Goal: Task Accomplishment & Management: Complete application form

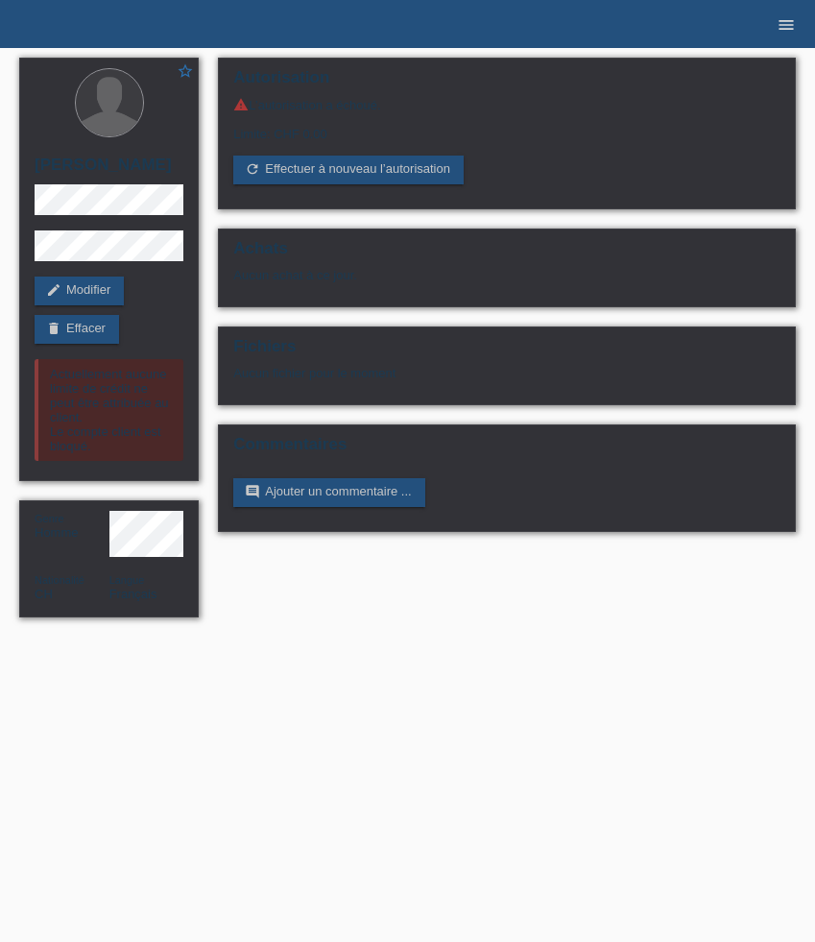
click at [779, 23] on icon "menu" at bounding box center [786, 24] width 19 height 19
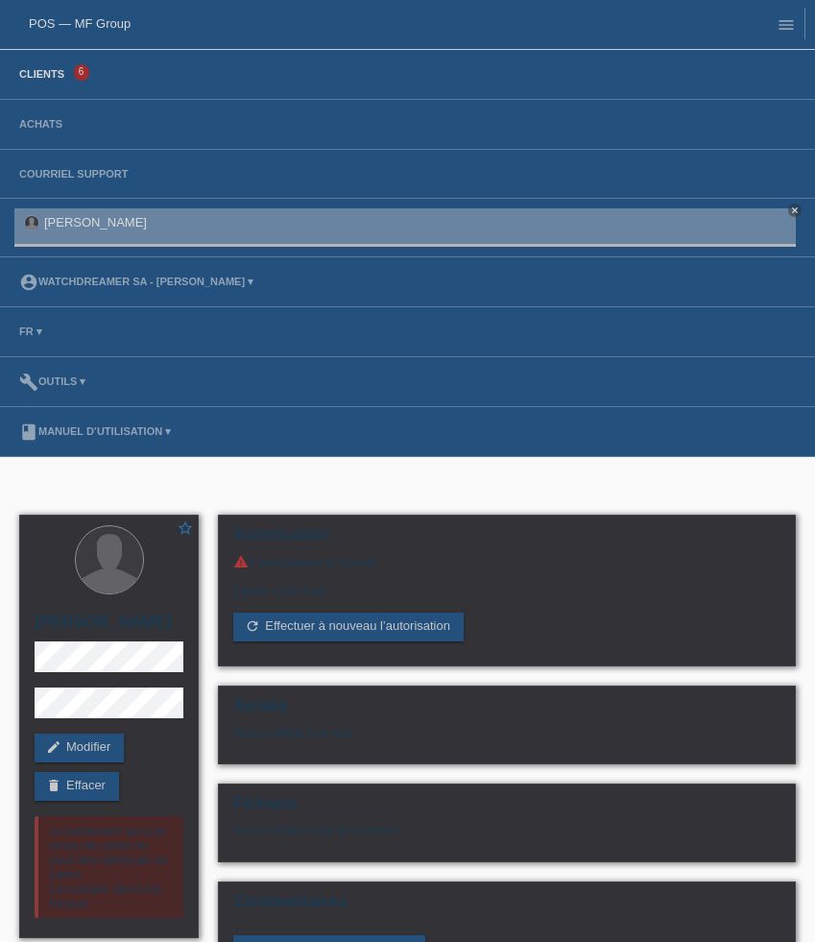
click at [55, 79] on link "Clients" at bounding box center [42, 74] width 64 height 12
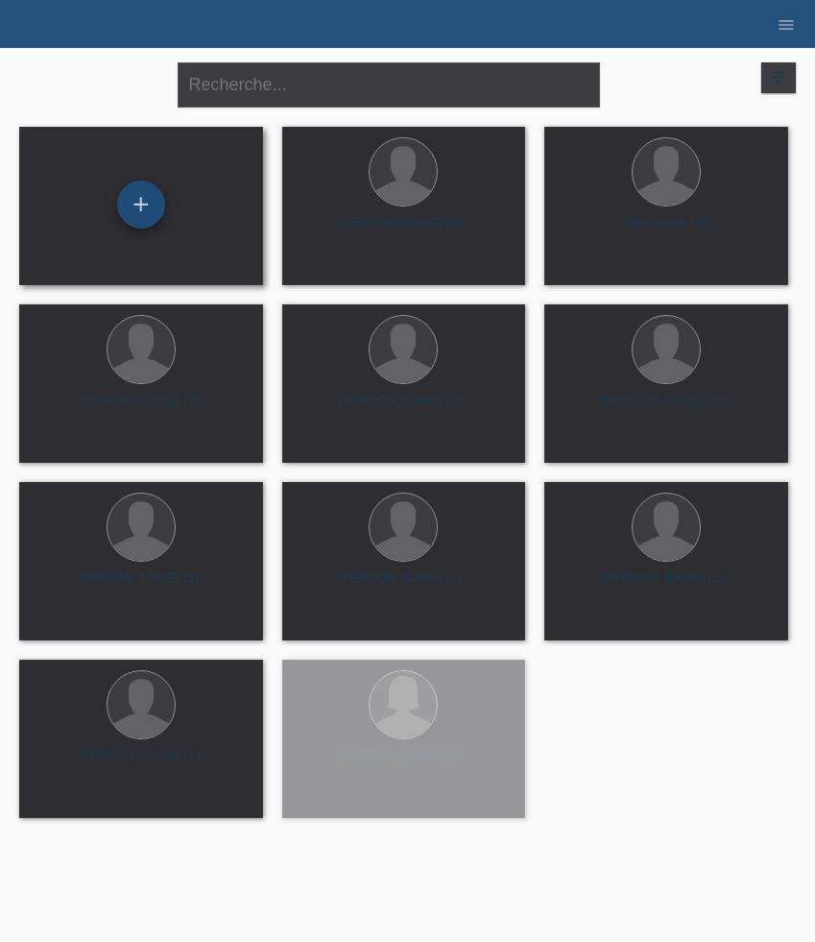
click at [133, 210] on div "+" at bounding box center [141, 204] width 48 height 48
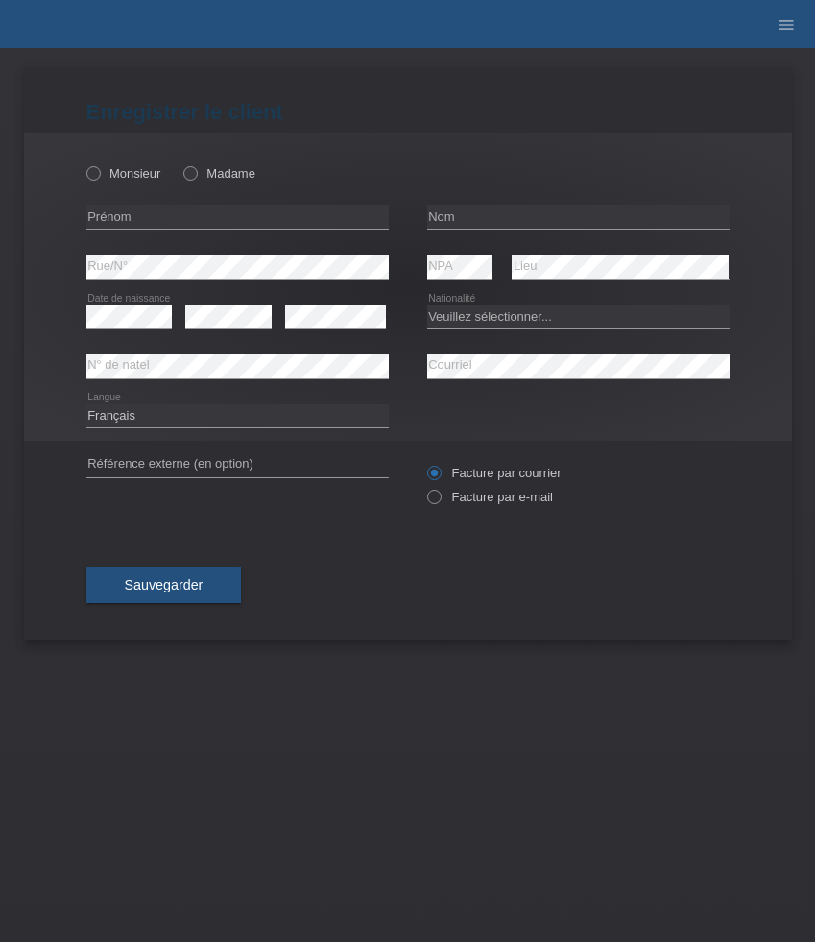
click at [110, 183] on div "Monsieur Madame" at bounding box center [237, 173] width 302 height 39
click at [109, 174] on label "Monsieur" at bounding box center [123, 173] width 75 height 14
click at [99, 174] on input "Monsieur" at bounding box center [92, 172] width 12 height 12
radio input "true"
click at [221, 162] on div "Monsieur Madame" at bounding box center [237, 173] width 302 height 39
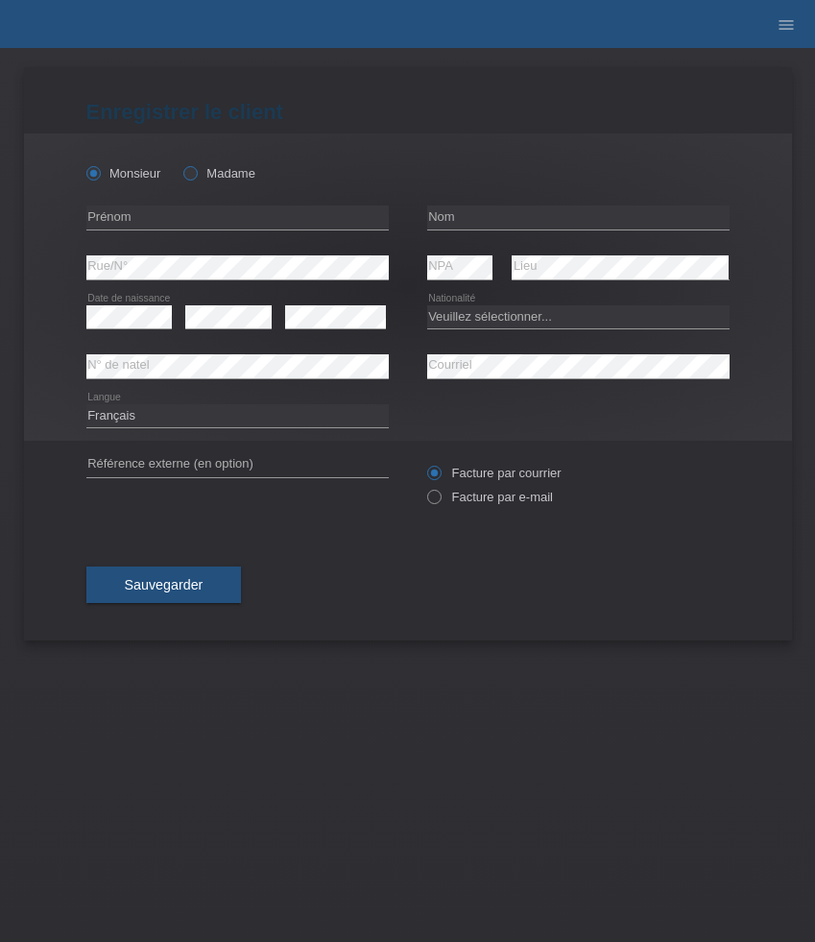
click at [221, 170] on label "Madame" at bounding box center [219, 173] width 72 height 14
click at [196, 170] on input "Madame" at bounding box center [189, 172] width 12 height 12
radio input "true"
click at [163, 222] on input "text" at bounding box center [237, 217] width 302 height 24
paste input "[PERSON_NAME]"
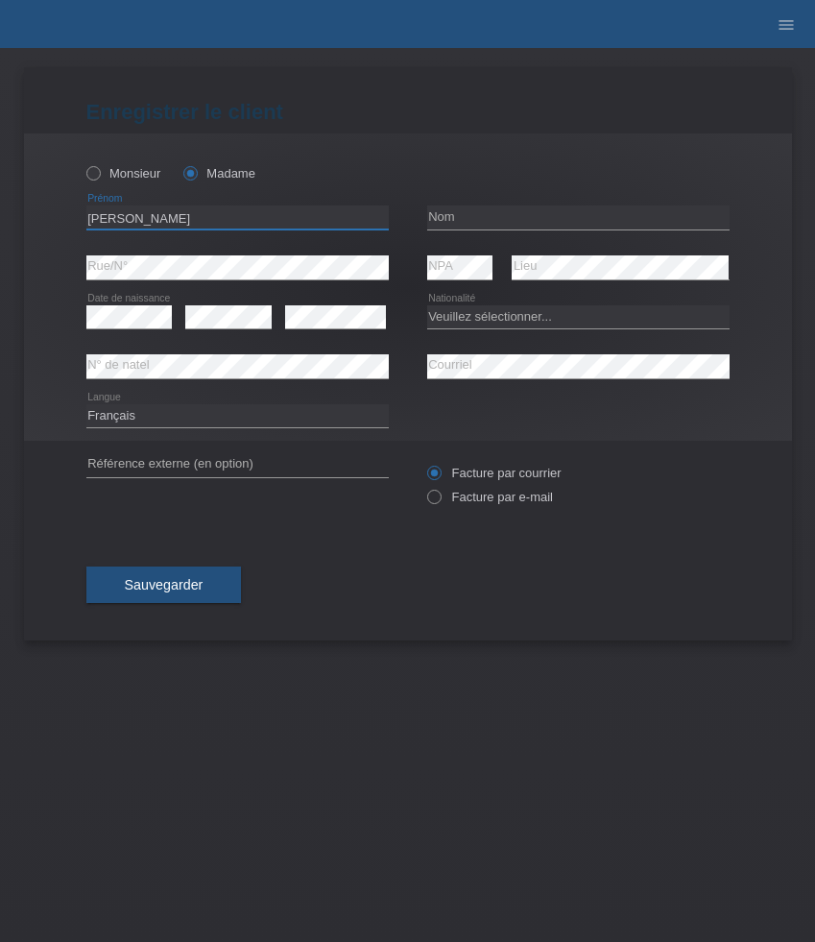
type input "[PERSON_NAME]"
click at [484, 215] on input "text" at bounding box center [578, 217] width 302 height 24
paste input "Dimitrijevic"
type input "Dimitrijevic"
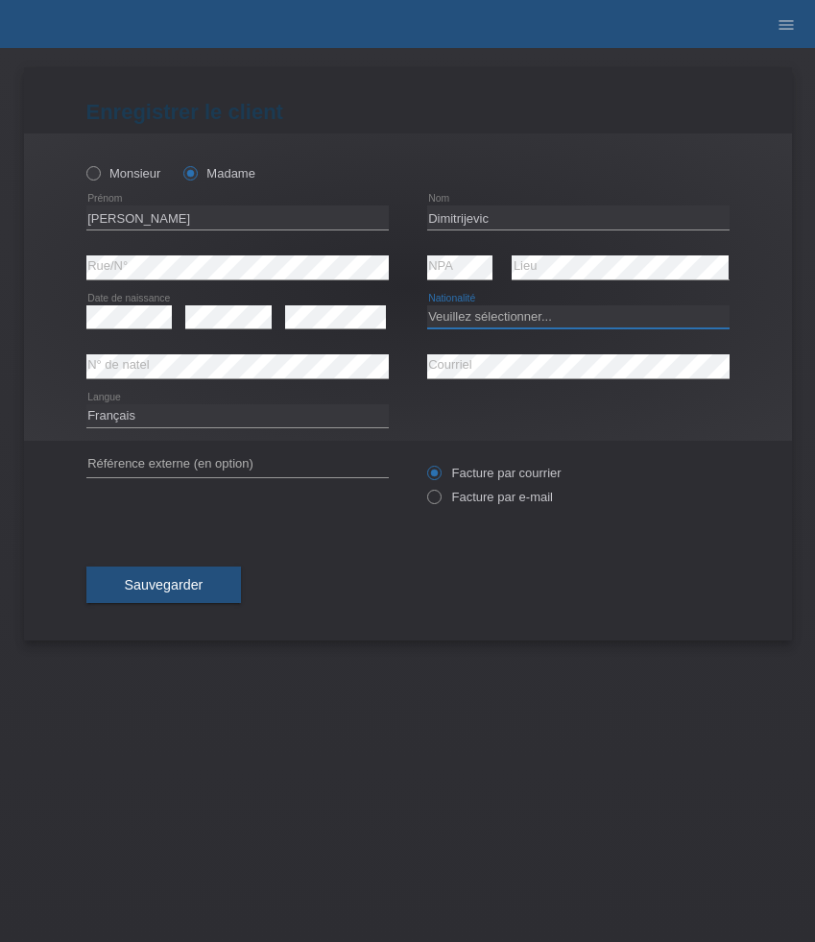
click at [480, 317] on select "Veuillez sélectionner... Suisse Allemagne Autriche Liechtenstein ------------ A…" at bounding box center [578, 316] width 302 height 23
select select "CH"
click at [427, 305] on select "Veuillez sélectionner... Suisse Allemagne Autriche Liechtenstein ------------ A…" at bounding box center [578, 316] width 302 height 23
click at [276, 414] on select "Deutsch Français Italiano English" at bounding box center [237, 415] width 302 height 23
select select "de"
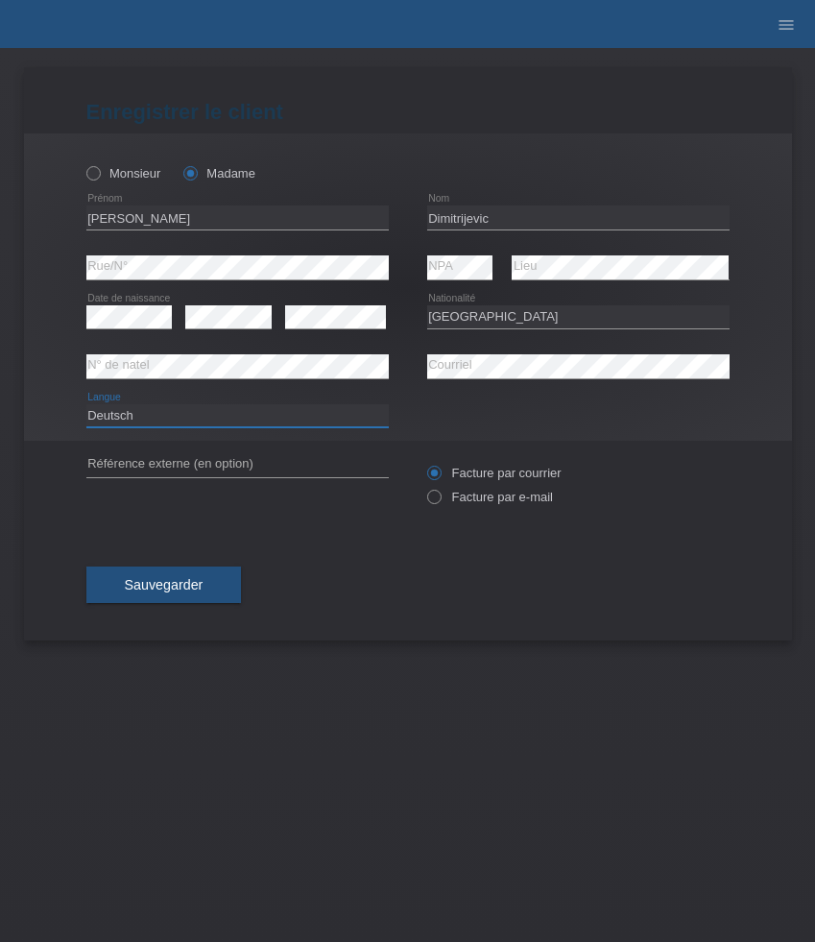
click at [86, 404] on select "Deutsch Français Italiano English" at bounding box center [237, 415] width 302 height 23
click at [479, 498] on label "Facture par e-mail" at bounding box center [490, 497] width 126 height 14
click at [440, 498] on input "Facture par e-mail" at bounding box center [433, 502] width 12 height 24
radio input "true"
click at [210, 585] on button "Sauvegarder" at bounding box center [164, 584] width 156 height 36
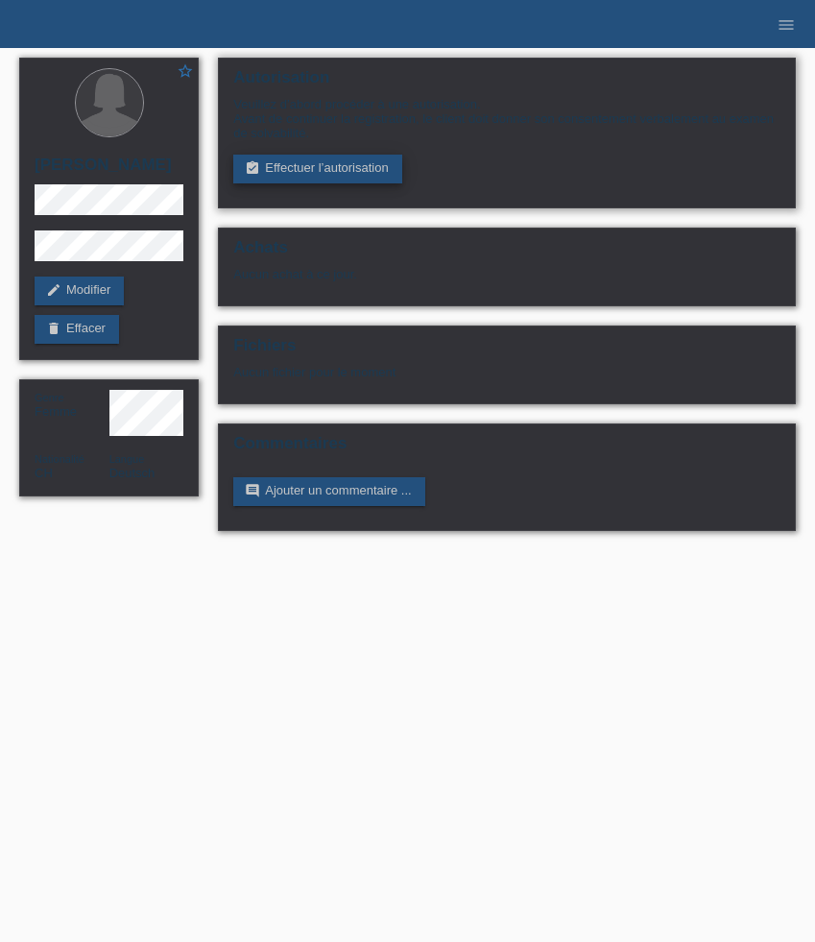
click at [293, 183] on link "assignment_turned_in Effectuer l’autorisation" at bounding box center [317, 169] width 168 height 29
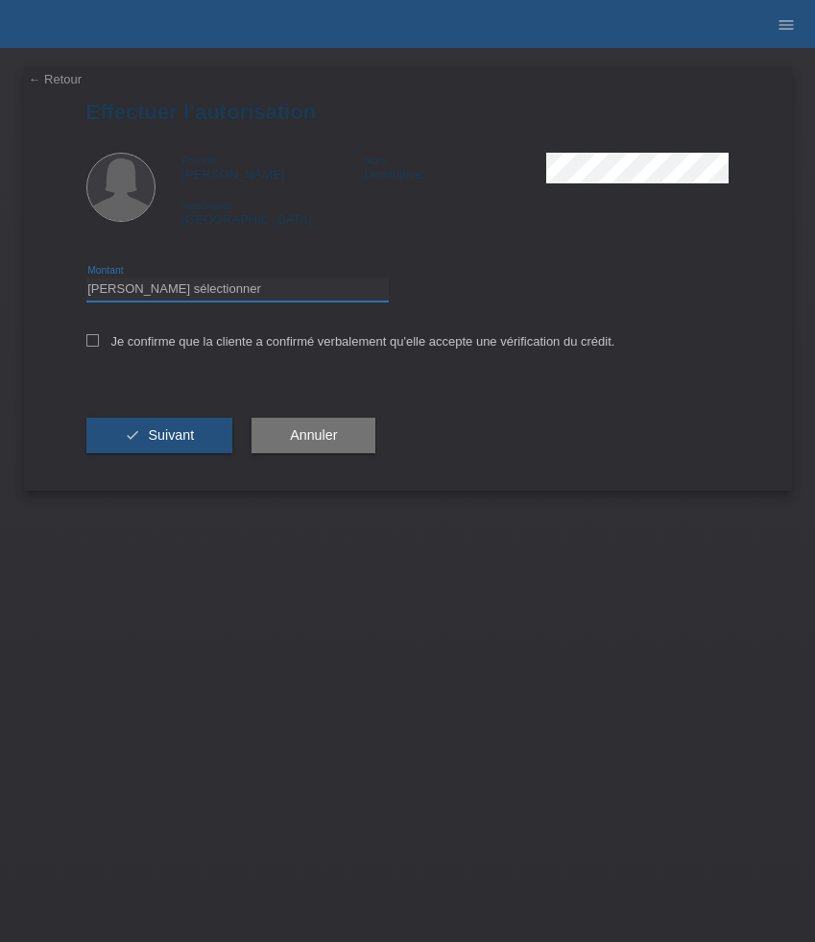
click at [288, 289] on select "Veuillez sélectionner CHF 1.00 - CHF 499.00 CHF 500.00 - CHF 1'999.00 CHF 2'000…" at bounding box center [237, 288] width 302 height 23
select select "3"
click at [86, 280] on select "Veuillez sélectionner CHF 1.00 - CHF 499.00 CHF 500.00 - CHF 1'999.00 CHF 2'000…" at bounding box center [237, 288] width 302 height 23
click at [198, 345] on label "Je confirme que la cliente a confirmé verbalement qu'elle accepte une vérificat…" at bounding box center [350, 341] width 529 height 14
click at [99, 345] on input "Je confirme que la cliente a confirmé verbalement qu'elle accepte une vérificat…" at bounding box center [92, 340] width 12 height 12
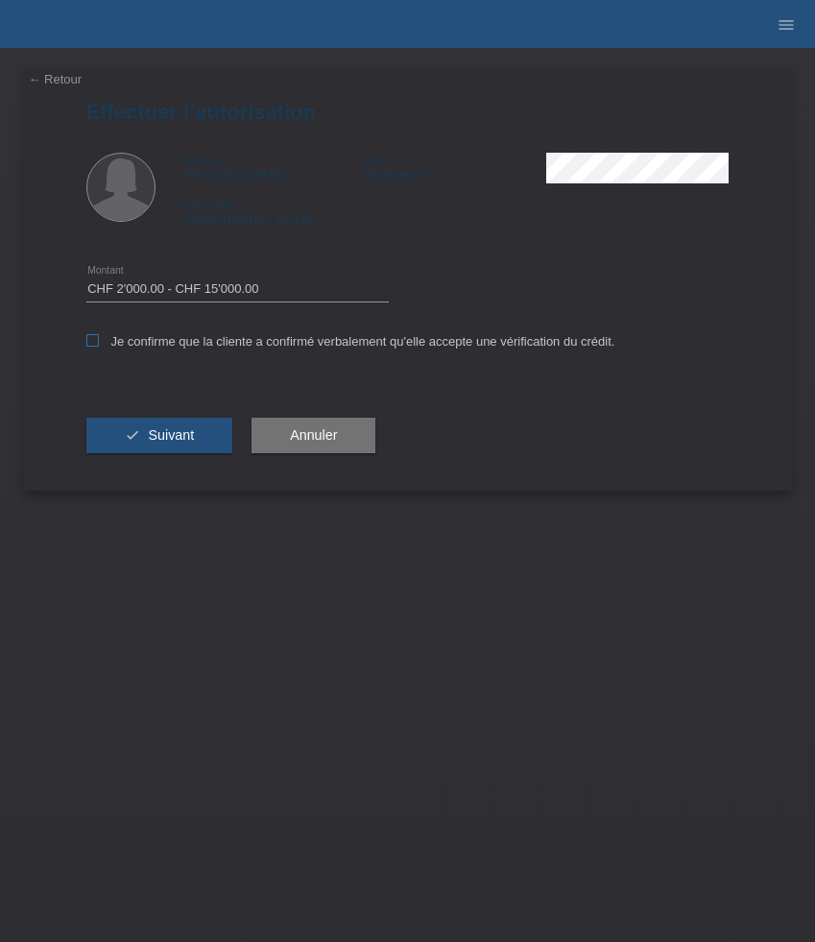
checkbox input "true"
click at [181, 433] on span "Suivant" at bounding box center [171, 434] width 46 height 15
